Goal: Task Accomplishment & Management: Use online tool/utility

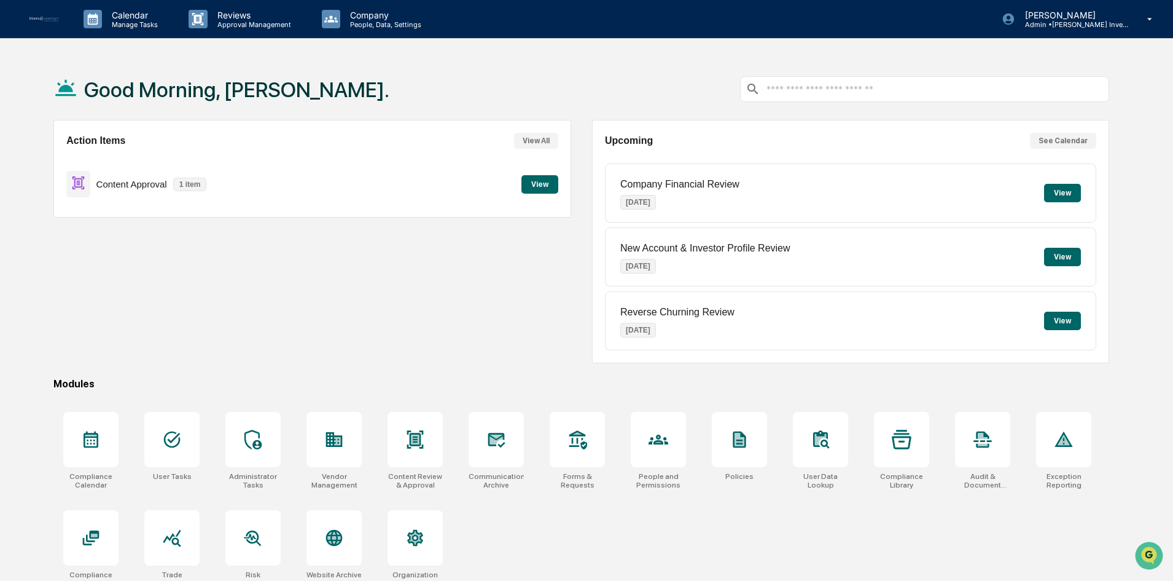
click at [534, 186] on button "View" at bounding box center [540, 184] width 37 height 18
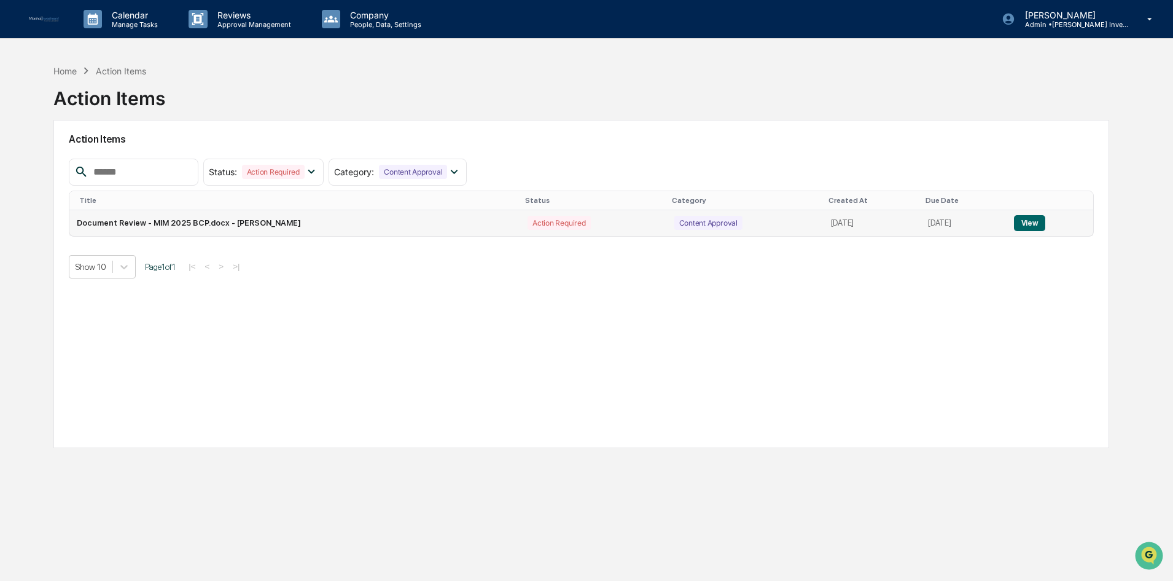
click at [1031, 217] on button "View" at bounding box center [1029, 223] width 31 height 16
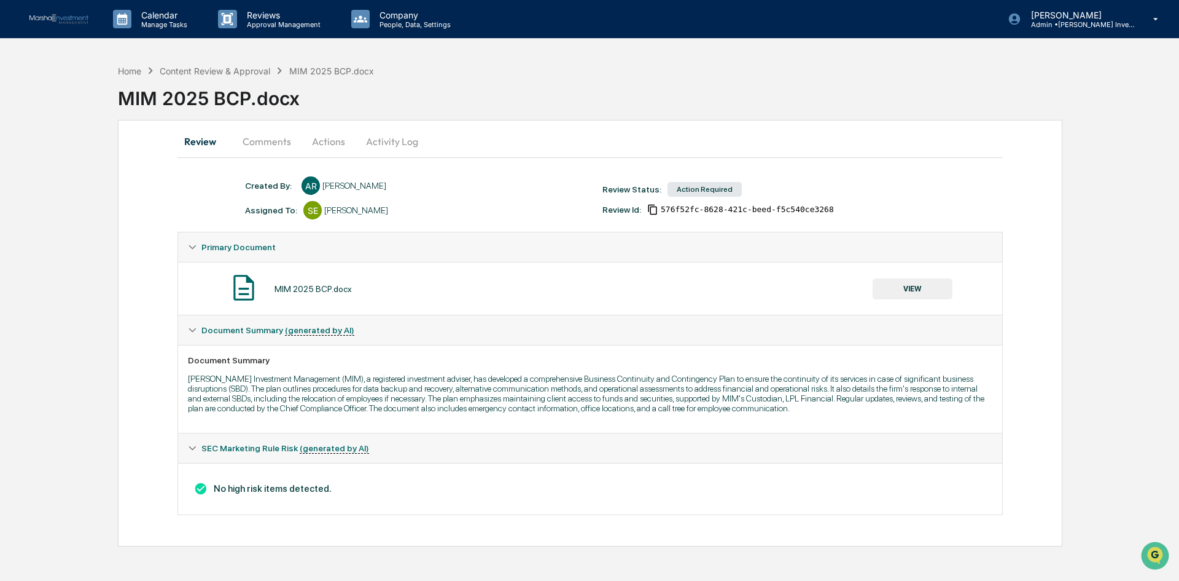
click at [916, 283] on button "VIEW" at bounding box center [913, 288] width 80 height 21
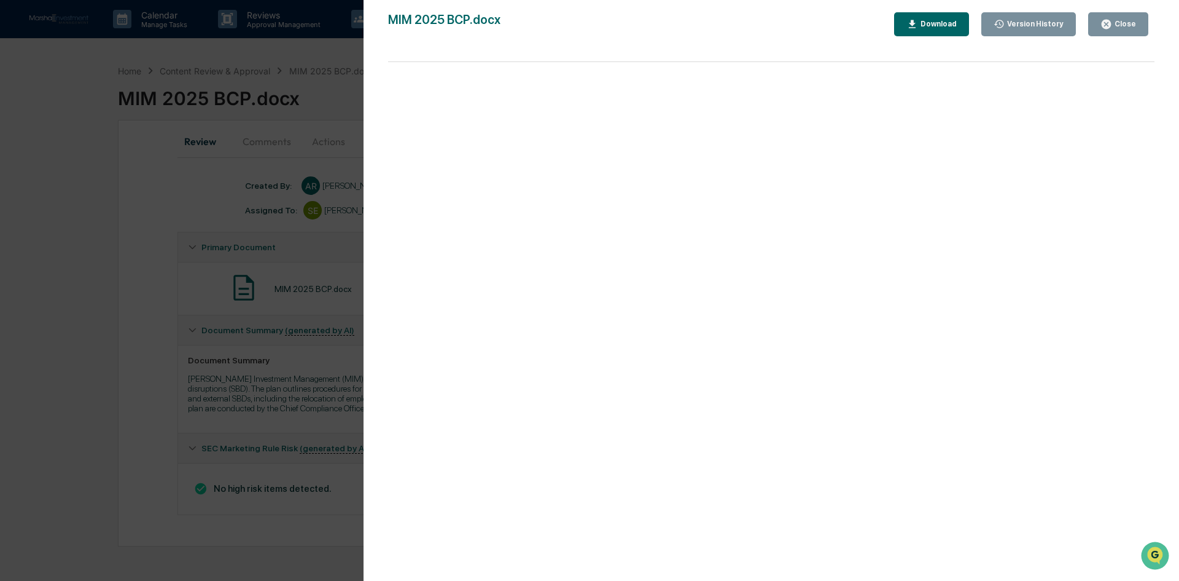
click at [1111, 25] on icon "button" at bounding box center [1106, 24] width 9 height 9
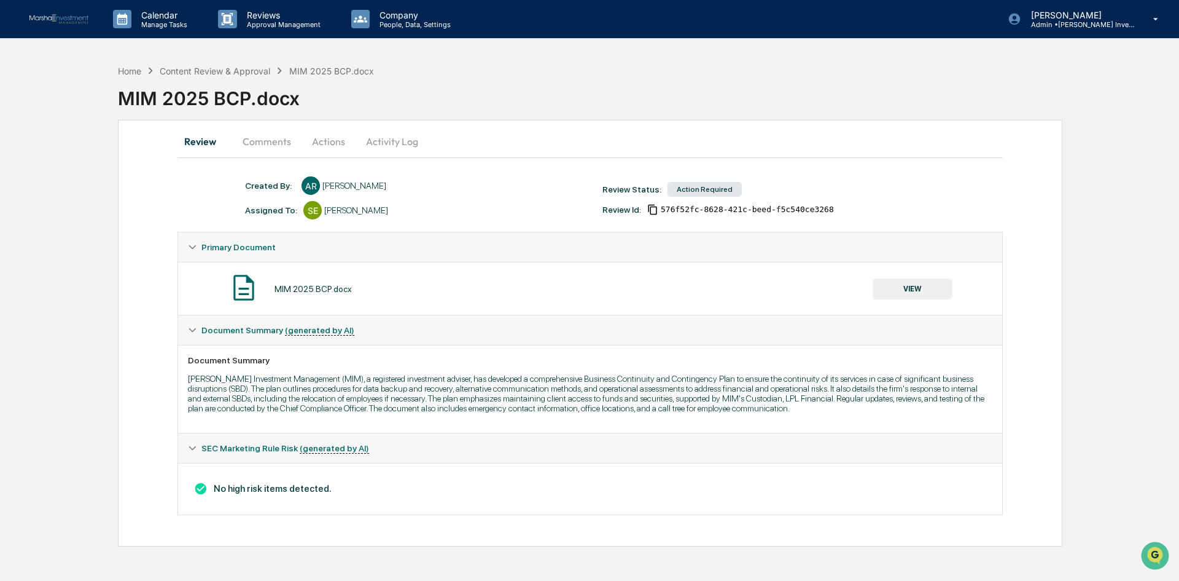
click at [700, 188] on div "Action Required" at bounding box center [705, 189] width 74 height 15
click at [334, 141] on button "Actions" at bounding box center [328, 141] width 55 height 29
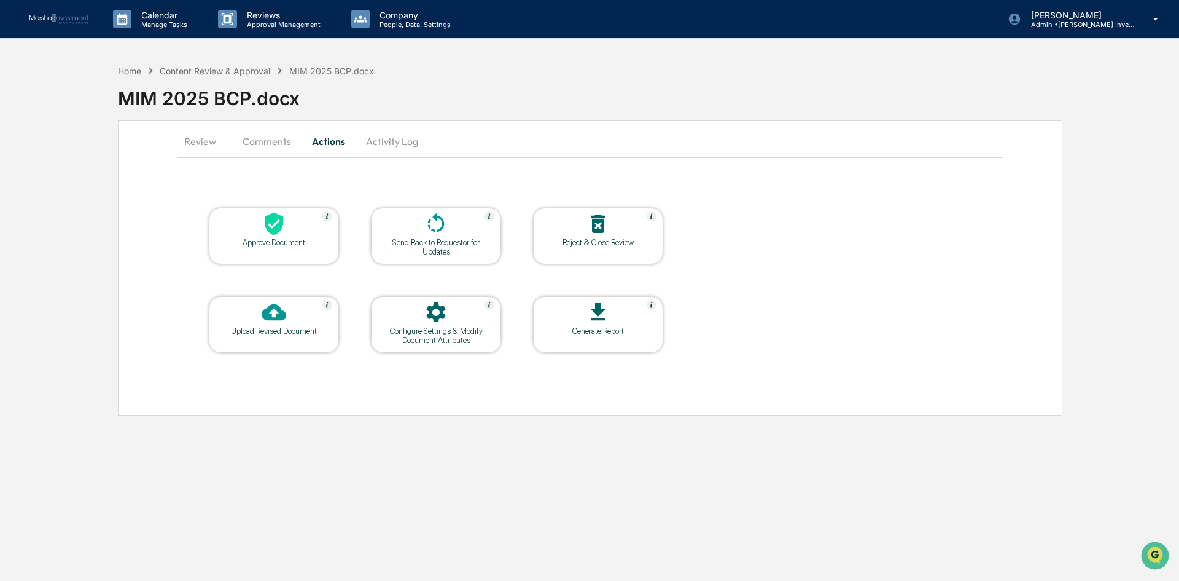
click at [595, 220] on icon at bounding box center [598, 223] width 14 height 18
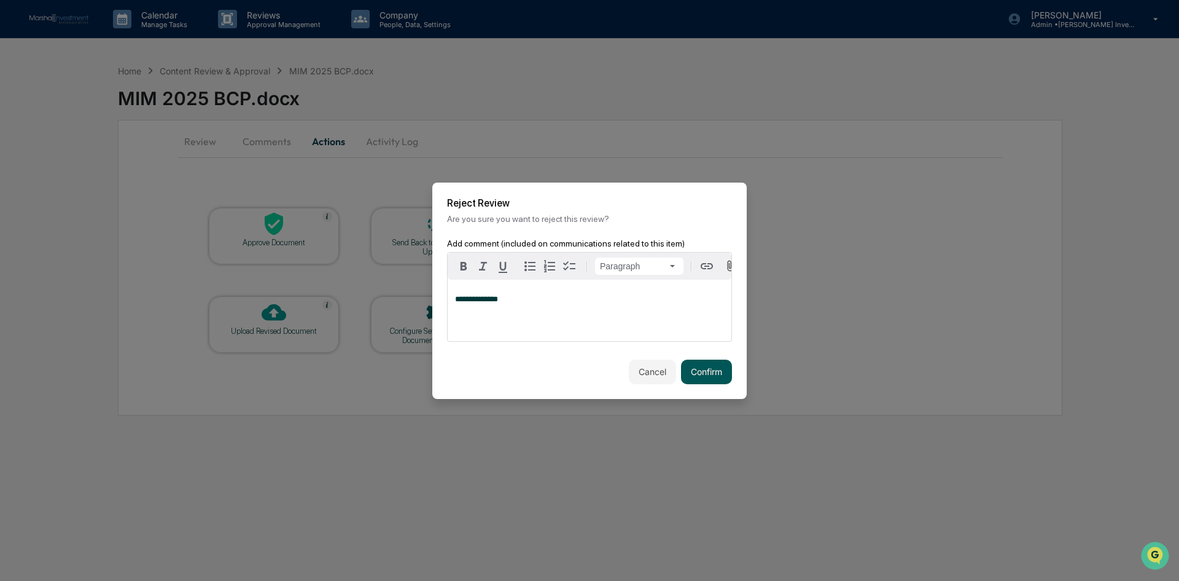
click at [703, 369] on button "Confirm" at bounding box center [706, 371] width 51 height 25
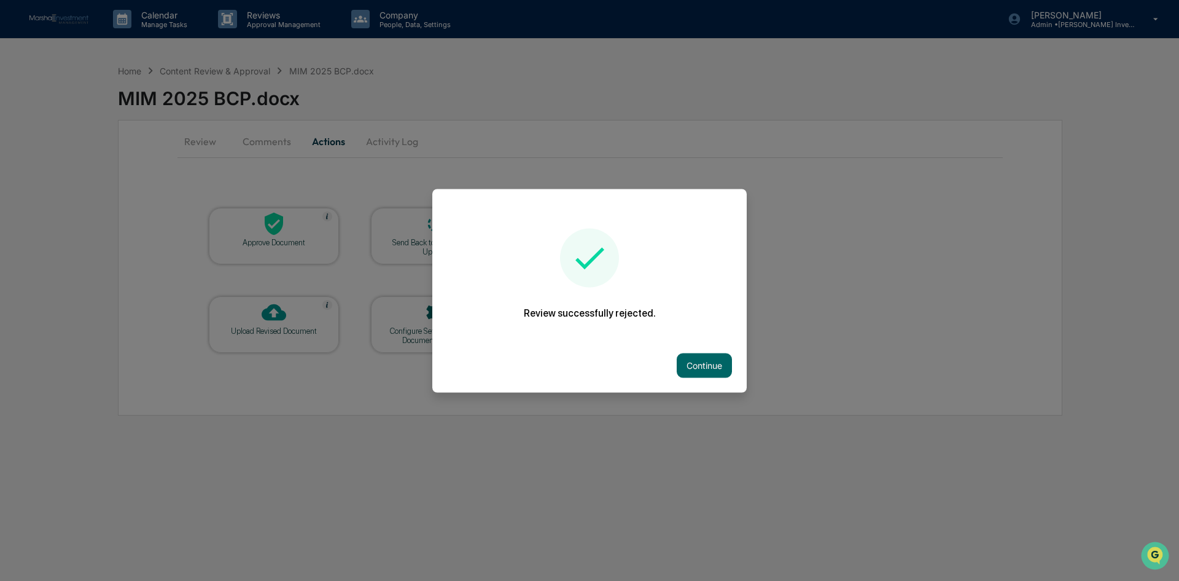
click at [703, 369] on button "Continue" at bounding box center [704, 365] width 55 height 25
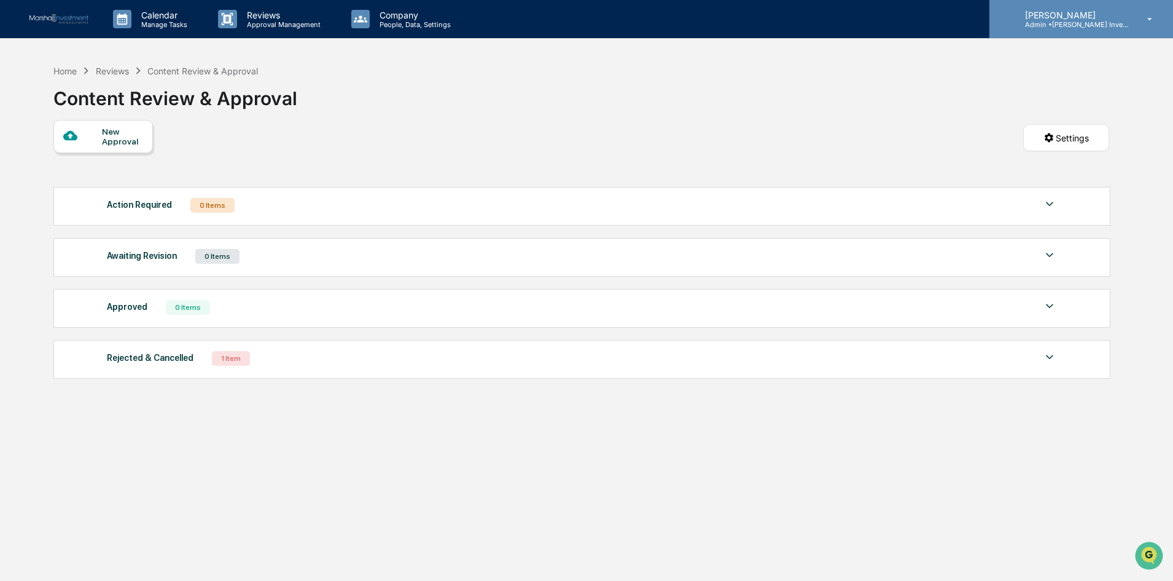
click at [1157, 15] on icon at bounding box center [1151, 20] width 22 height 12
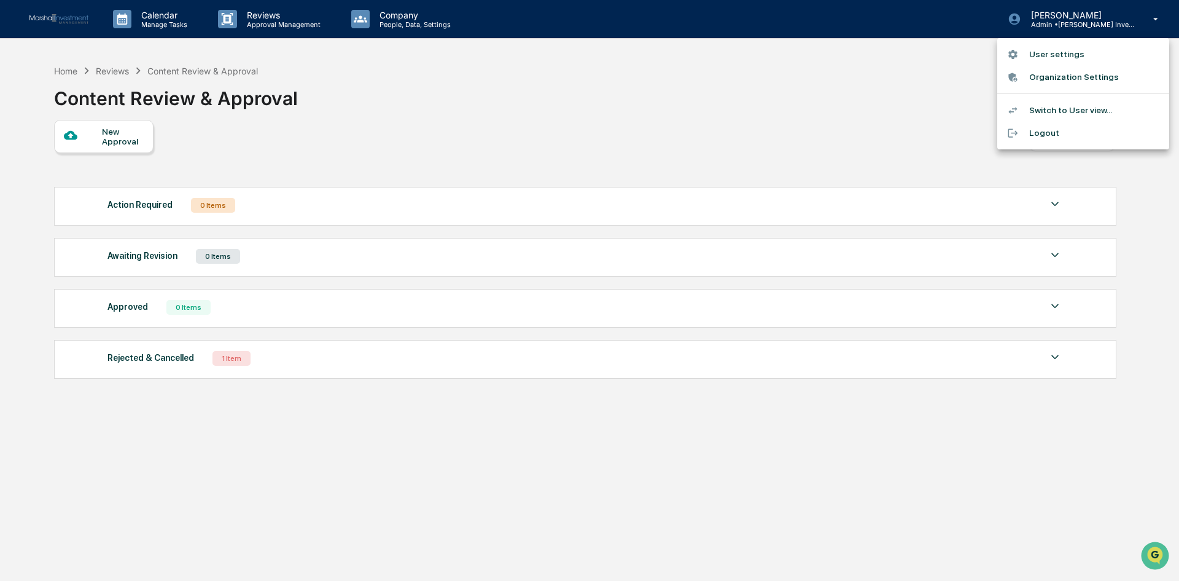
click at [1049, 136] on li "Logout" at bounding box center [1084, 133] width 172 height 23
